Goal: Book appointment/travel/reservation

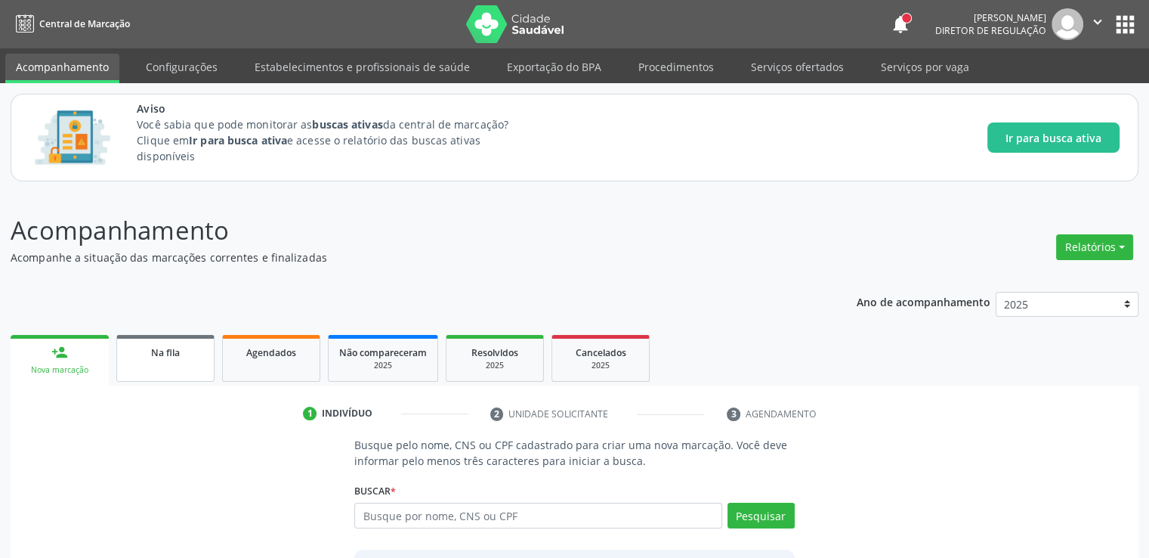
click at [135, 367] on link "Na fila" at bounding box center [165, 358] width 98 height 47
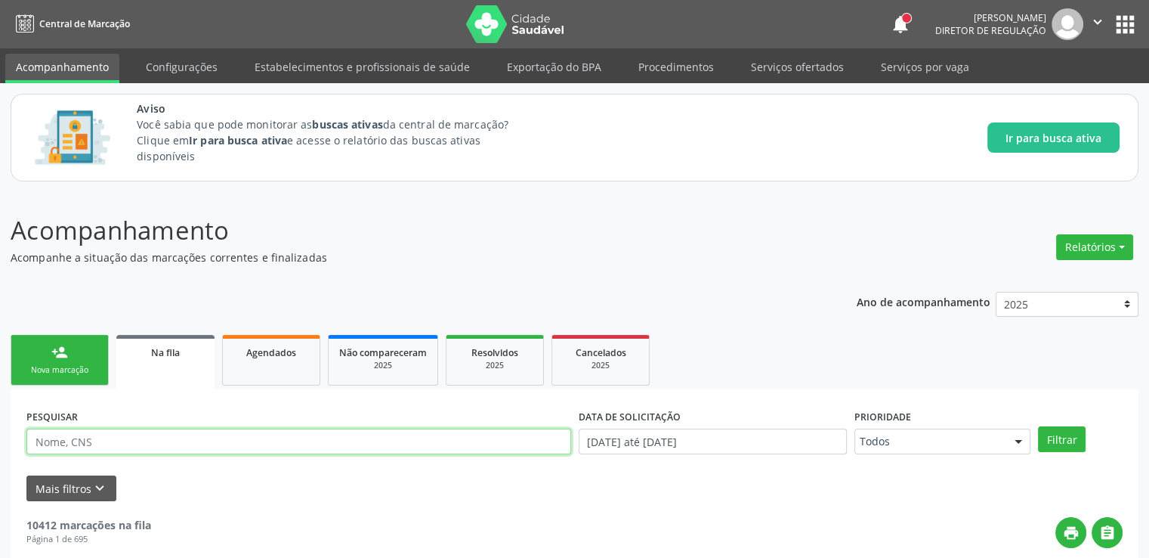
click at [103, 445] on input "text" at bounding box center [298, 441] width 545 height 26
type input "7"
type input "09250236123"
click at [1038, 426] on button "Filtrar" at bounding box center [1062, 439] width 48 height 26
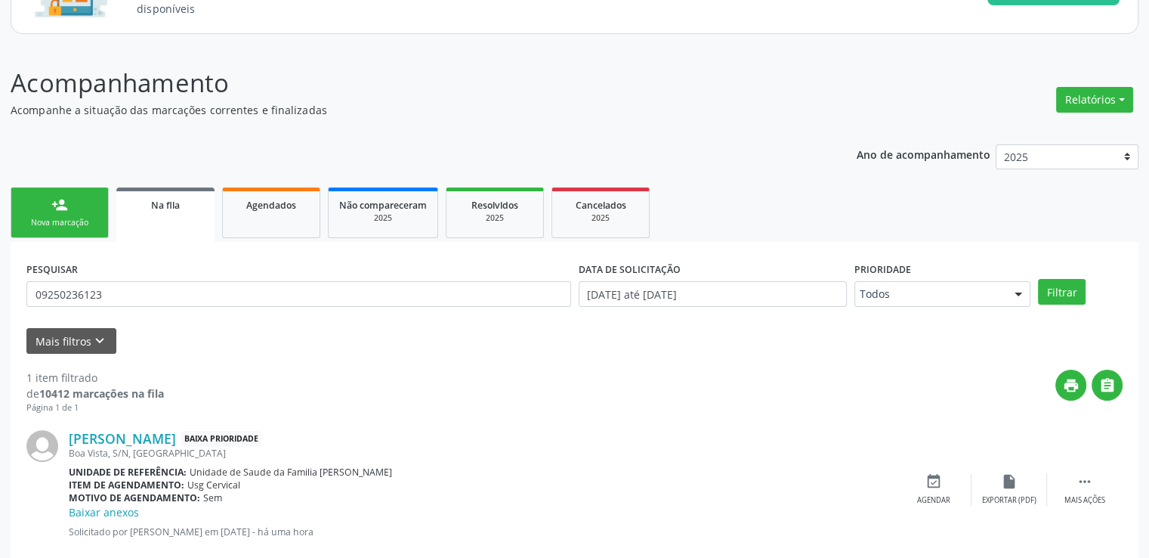
scroll to position [180, 0]
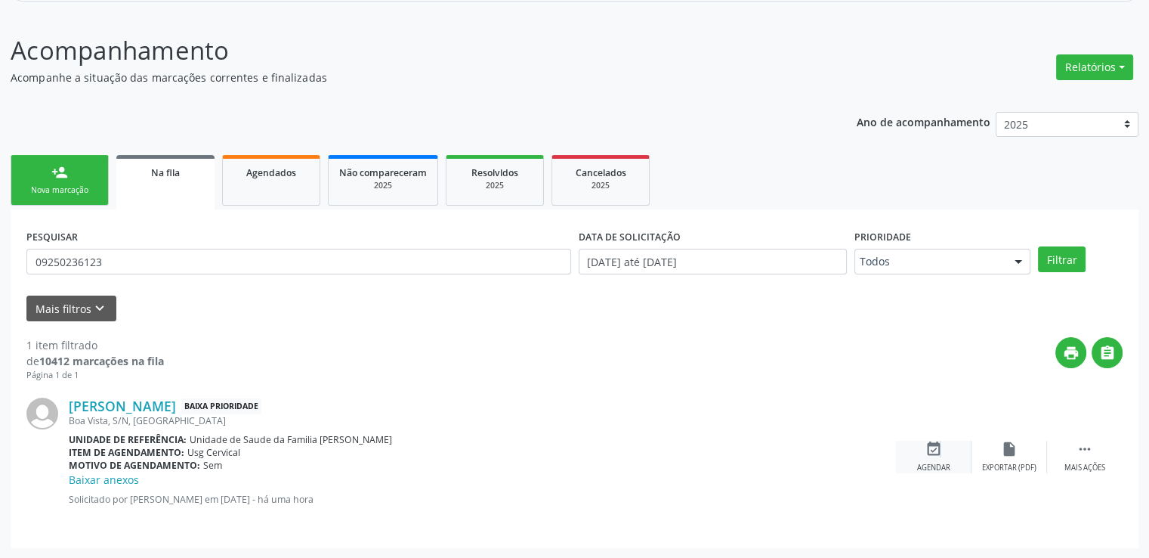
click at [938, 444] on icon "event_available" at bounding box center [934, 449] width 17 height 17
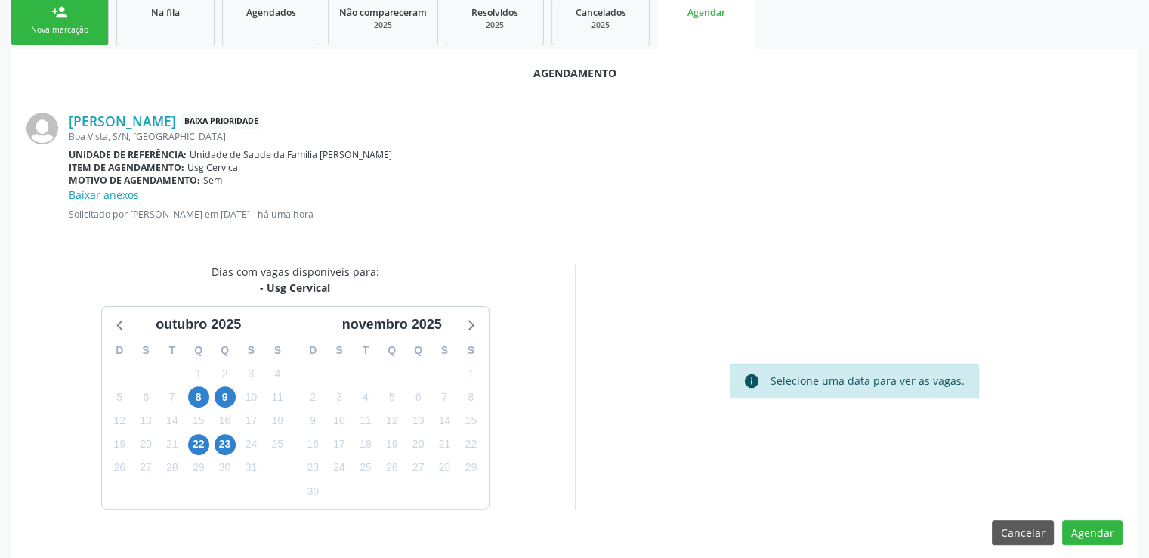
scroll to position [352, 0]
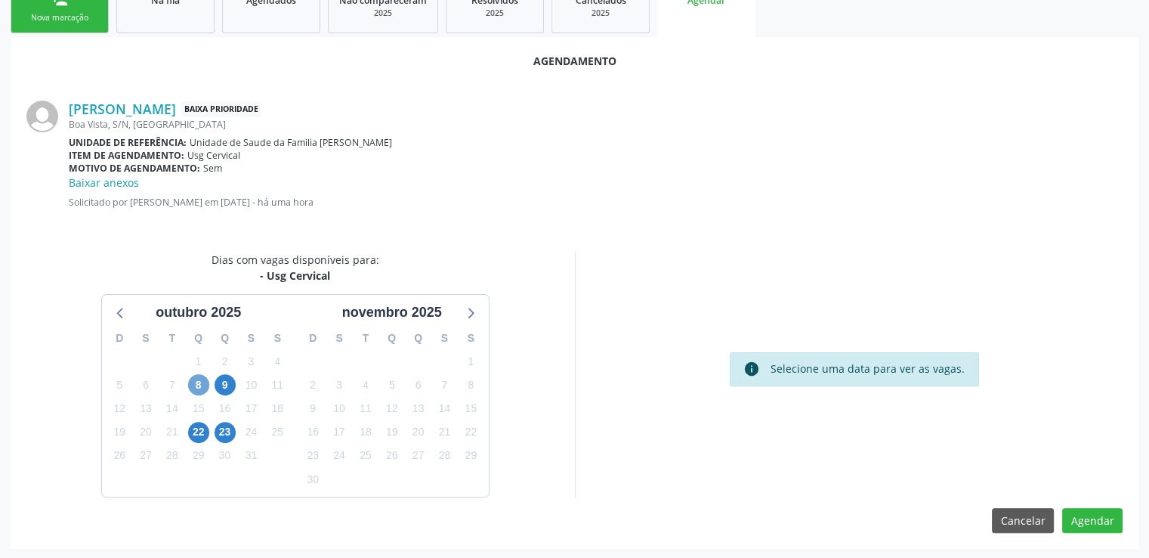
click at [193, 381] on span "8" at bounding box center [198, 384] width 21 height 21
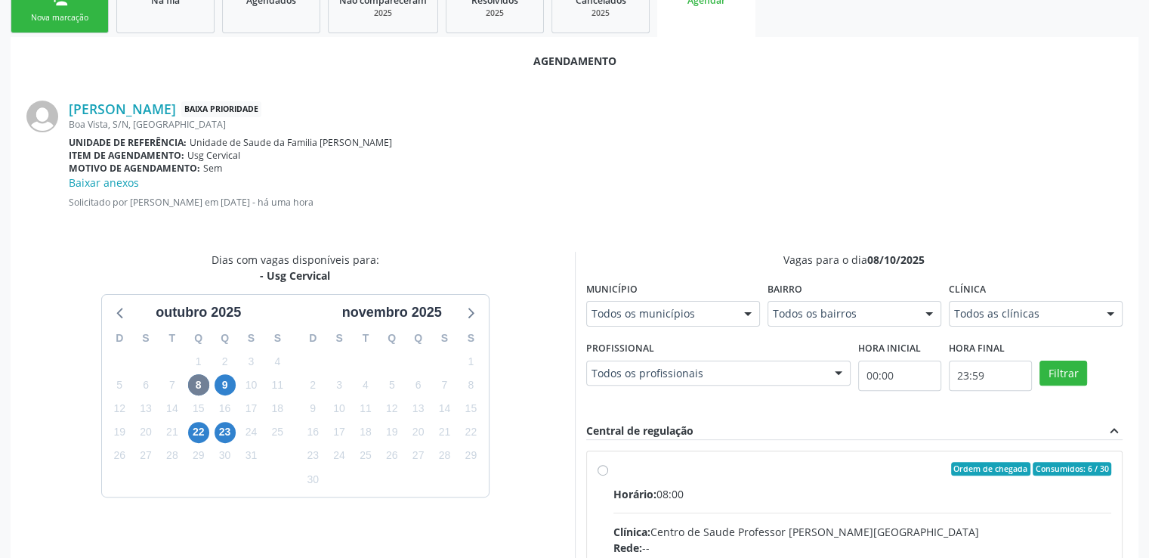
click at [606, 470] on input "Ordem de chegada Consumidos: 6 / 30 Horário: 08:00 Clínica: Centro de Saude Pro…" at bounding box center [603, 469] width 11 height 14
radio input "true"
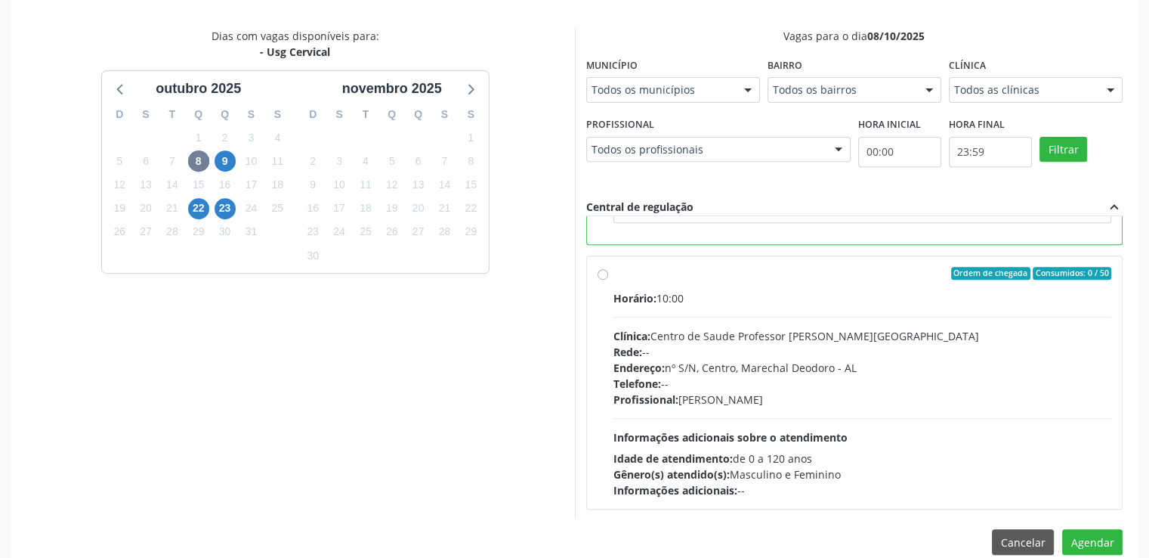
scroll to position [598, 0]
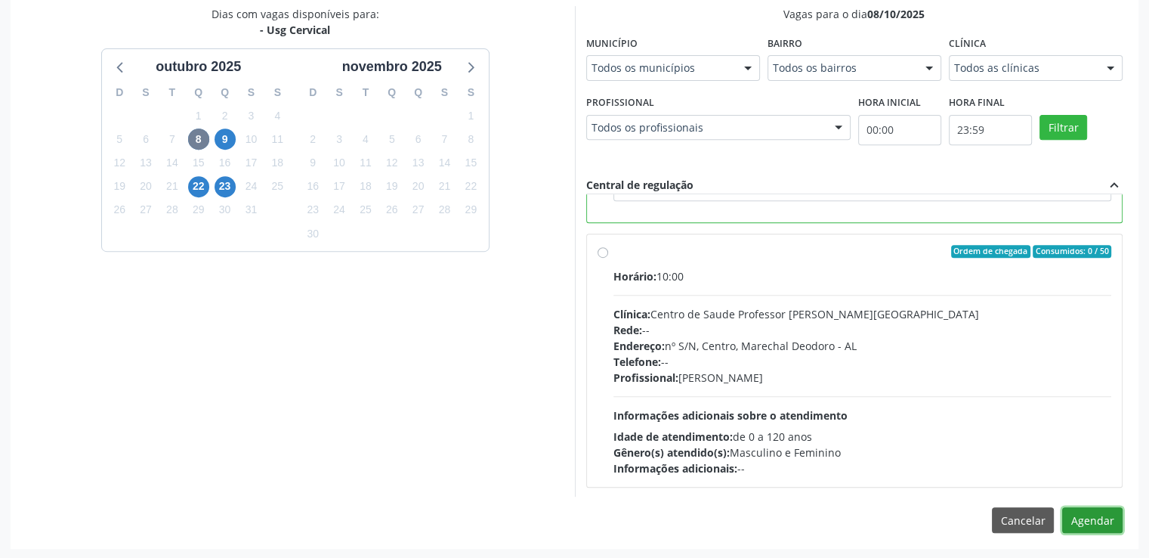
click at [1095, 518] on button "Agendar" at bounding box center [1093, 520] width 60 height 26
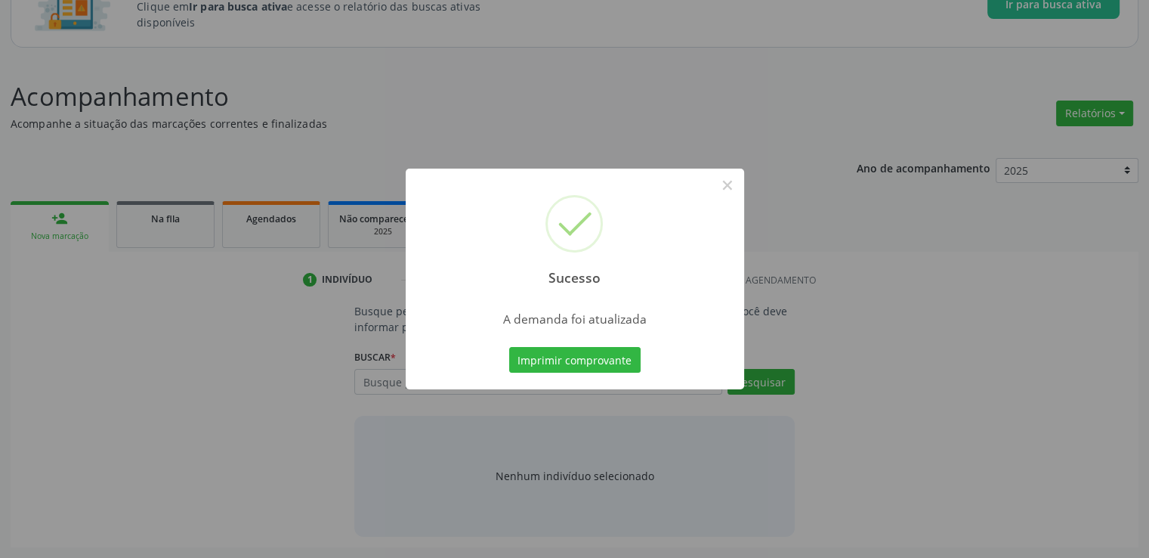
scroll to position [133, 0]
click at [734, 188] on button "×" at bounding box center [728, 185] width 26 height 26
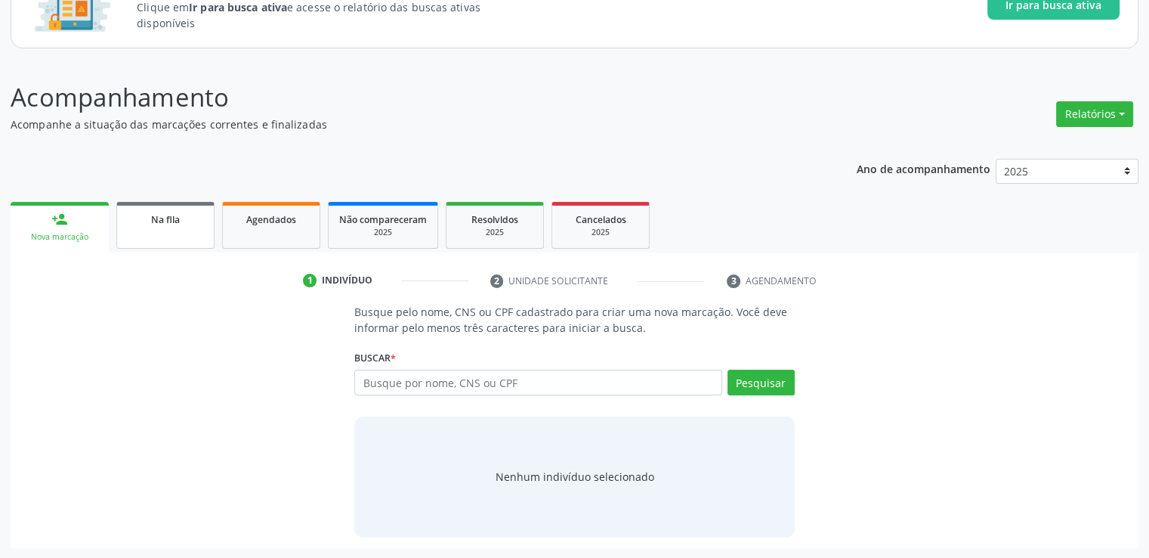
click at [132, 240] on link "Na fila" at bounding box center [165, 225] width 98 height 47
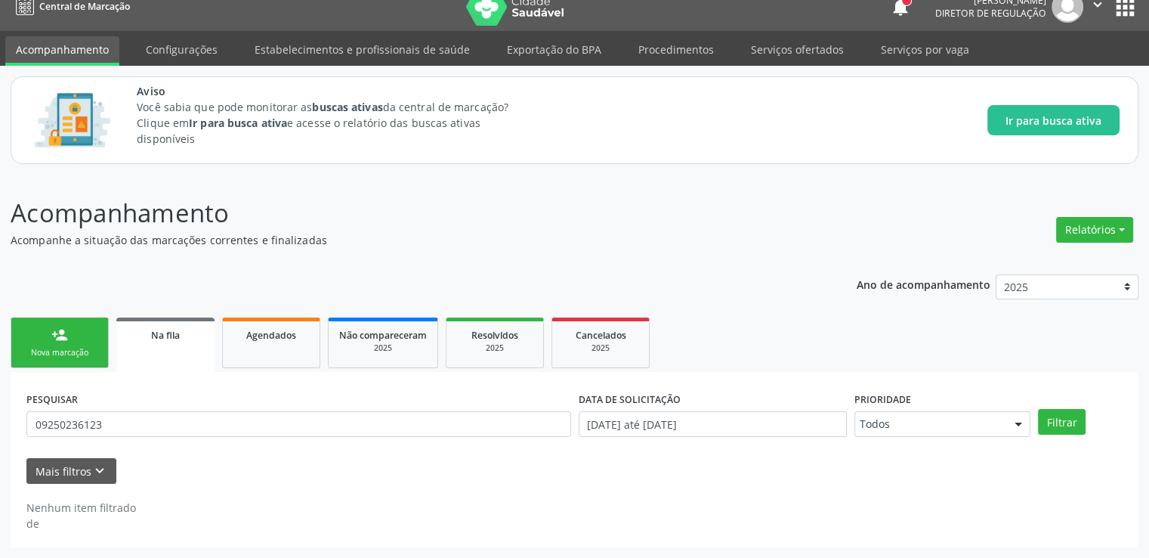
scroll to position [17, 0]
